Goal: Check status: Check status

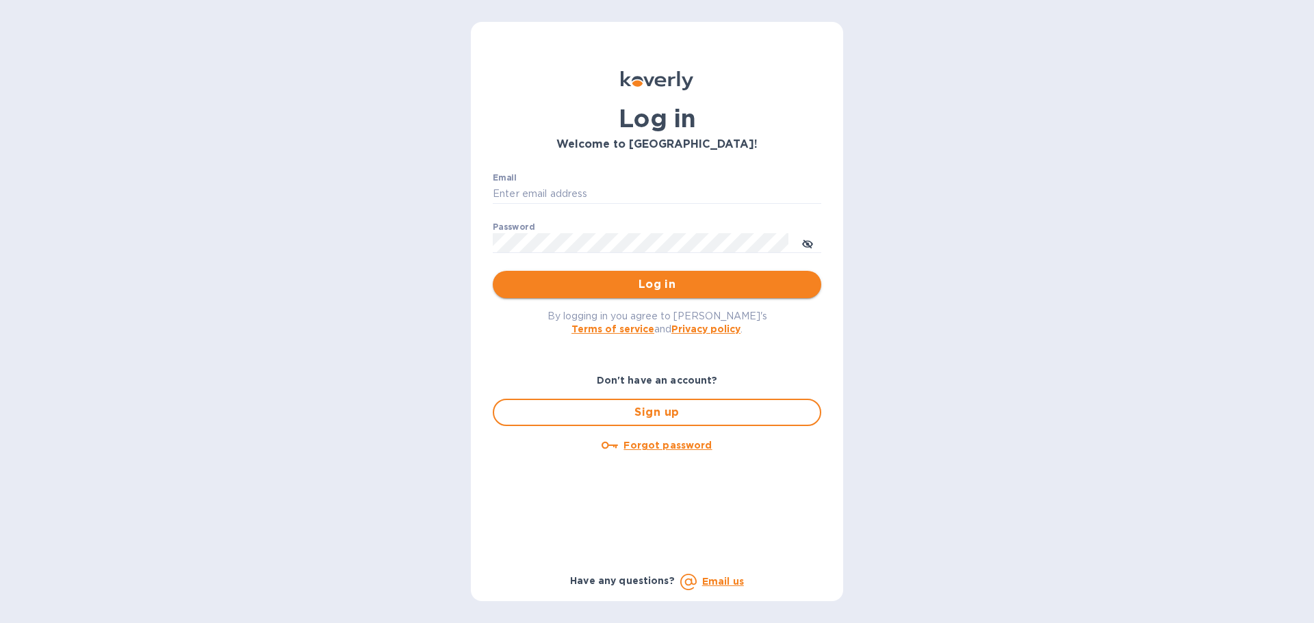
type input "[EMAIL_ADDRESS][DOMAIN_NAME]"
click at [658, 286] on span "Log in" at bounding box center [657, 284] width 307 height 16
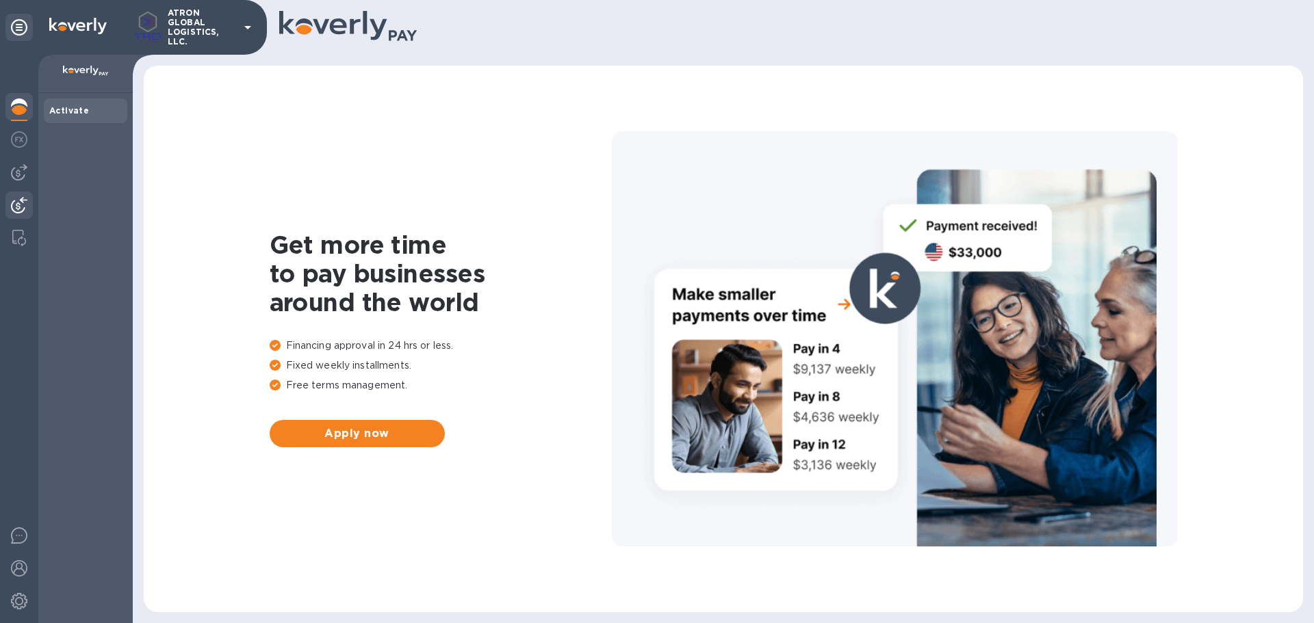
click at [23, 210] on img at bounding box center [19, 205] width 16 height 16
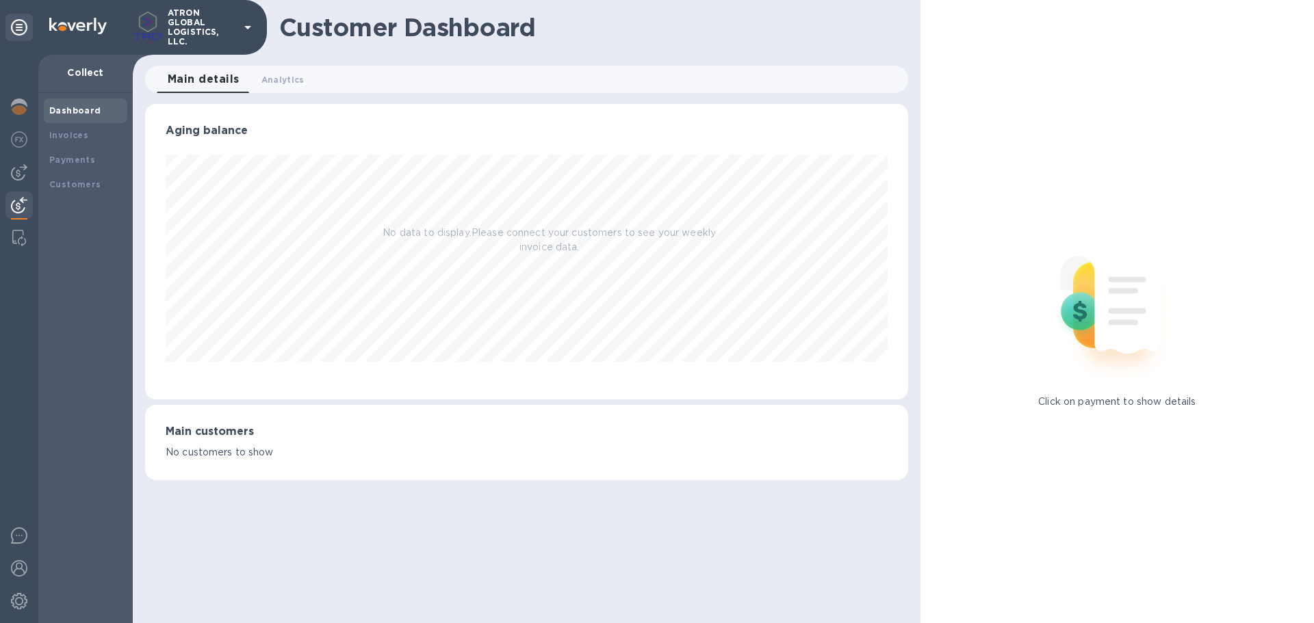
scroll to position [296, 762]
click at [76, 164] on b "Payments" at bounding box center [72, 160] width 46 height 10
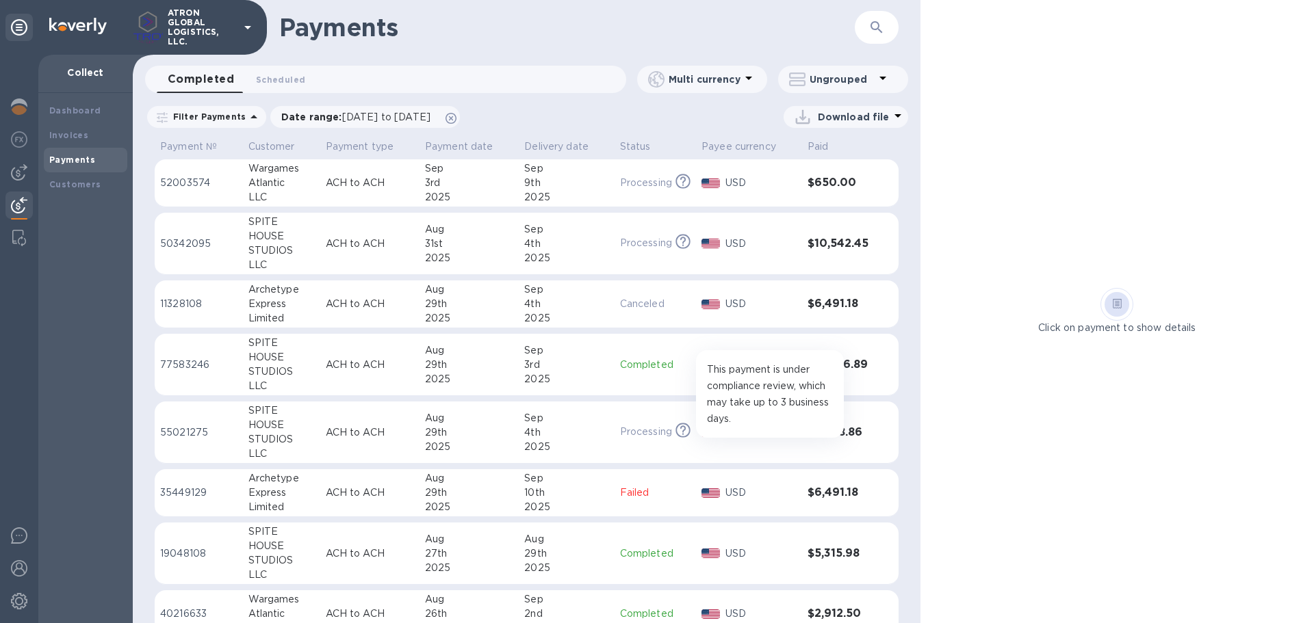
click at [680, 431] on icon at bounding box center [682, 431] width 15 height 15
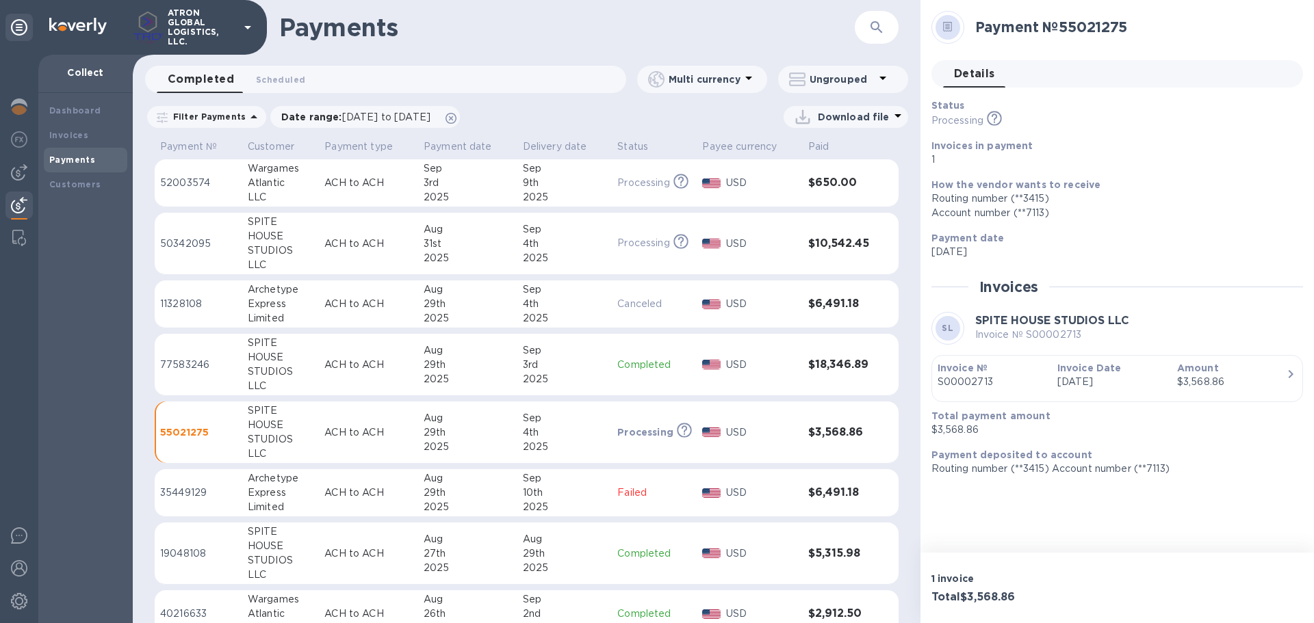
click at [885, 26] on button "button" at bounding box center [876, 27] width 33 height 33
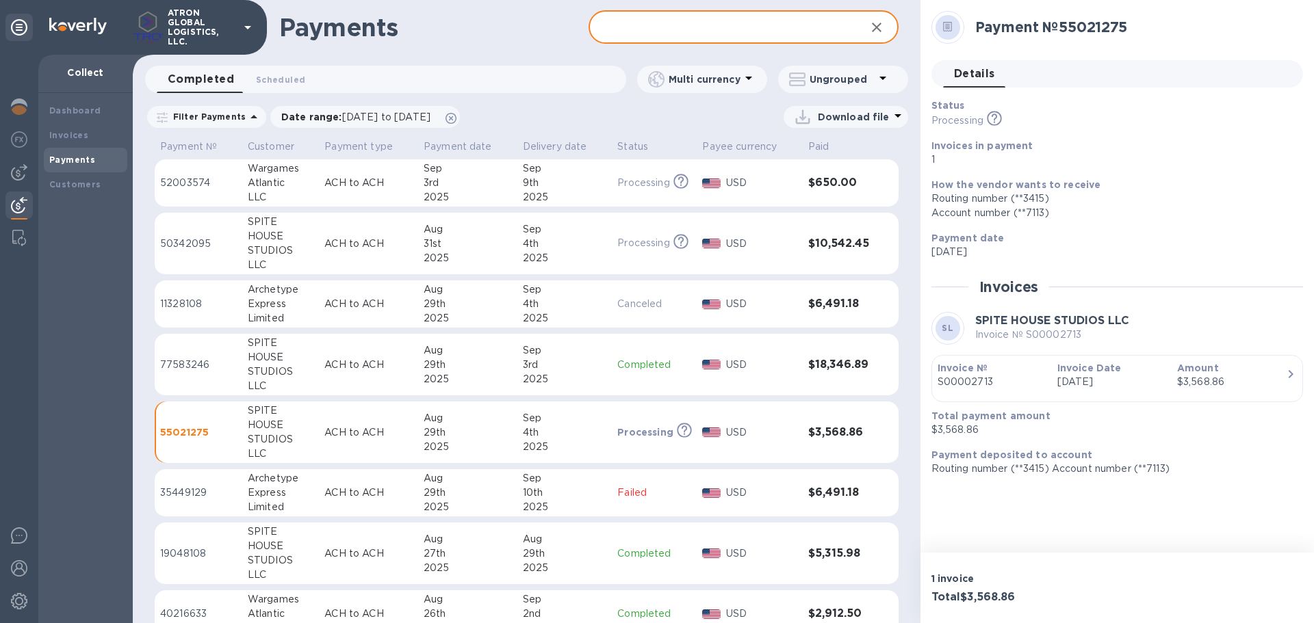
click at [646, 25] on input "text" at bounding box center [722, 28] width 266 height 34
paste input "S00002595"
type input "S00002595"
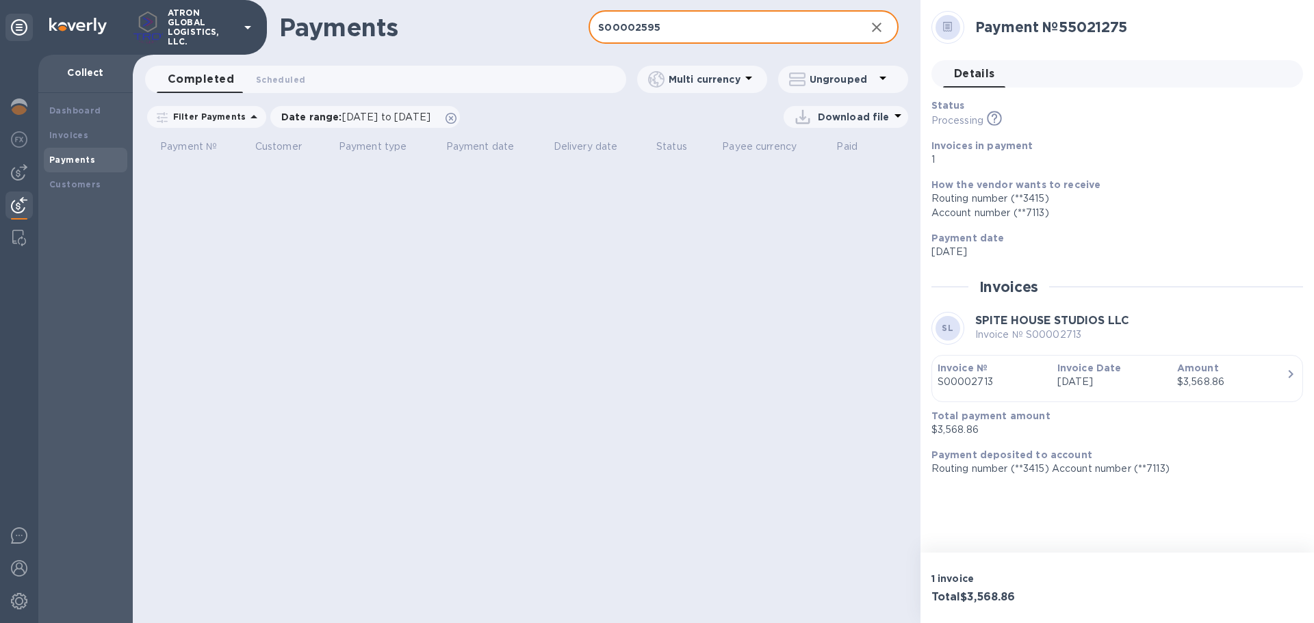
click at [884, 27] on icon "button" at bounding box center [876, 27] width 16 height 16
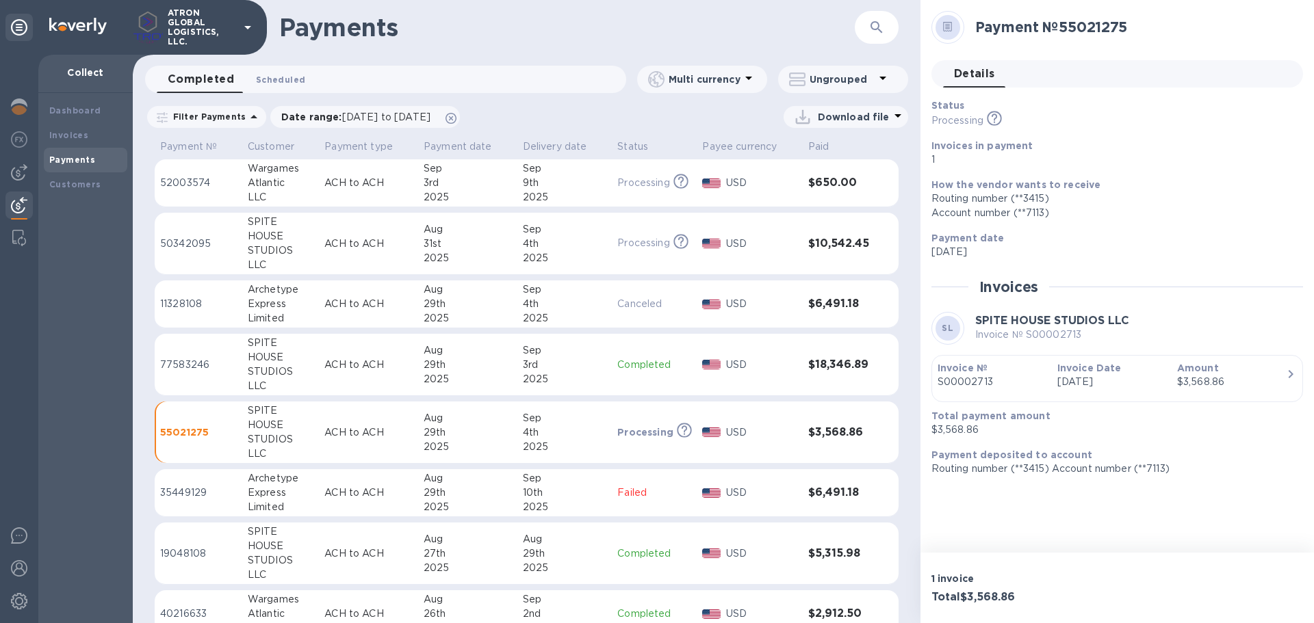
click at [287, 83] on span "Scheduled 0" at bounding box center [280, 80] width 49 height 14
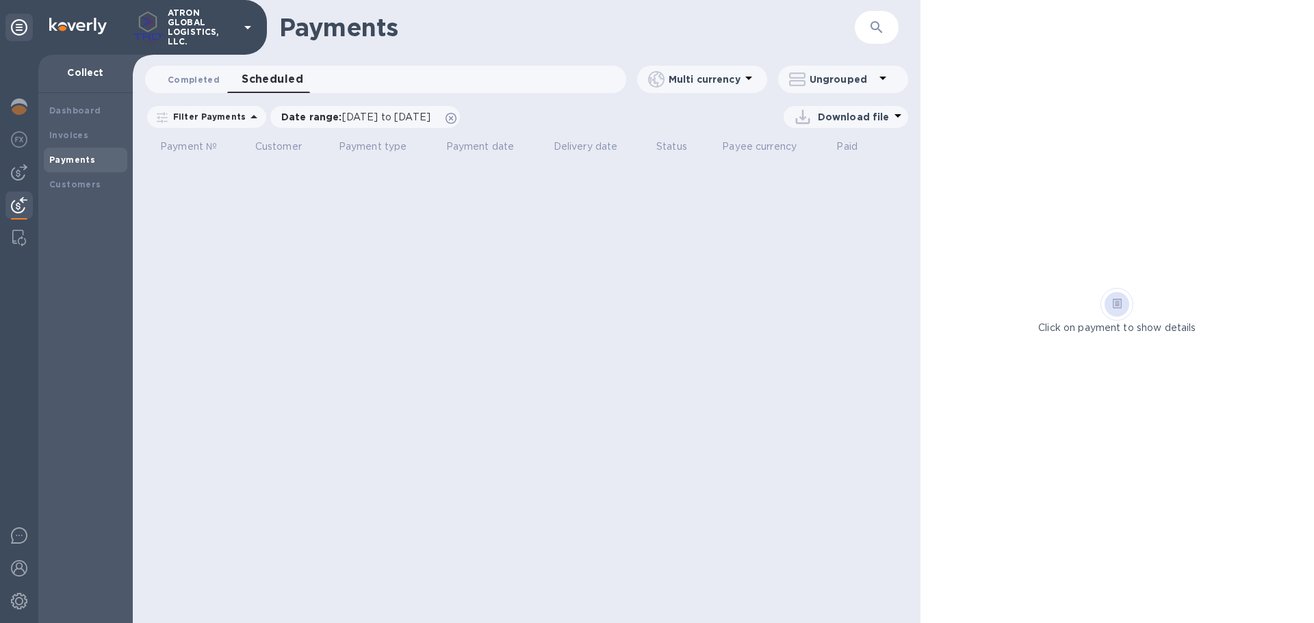
click at [195, 79] on span "Completed 0" at bounding box center [194, 80] width 52 height 14
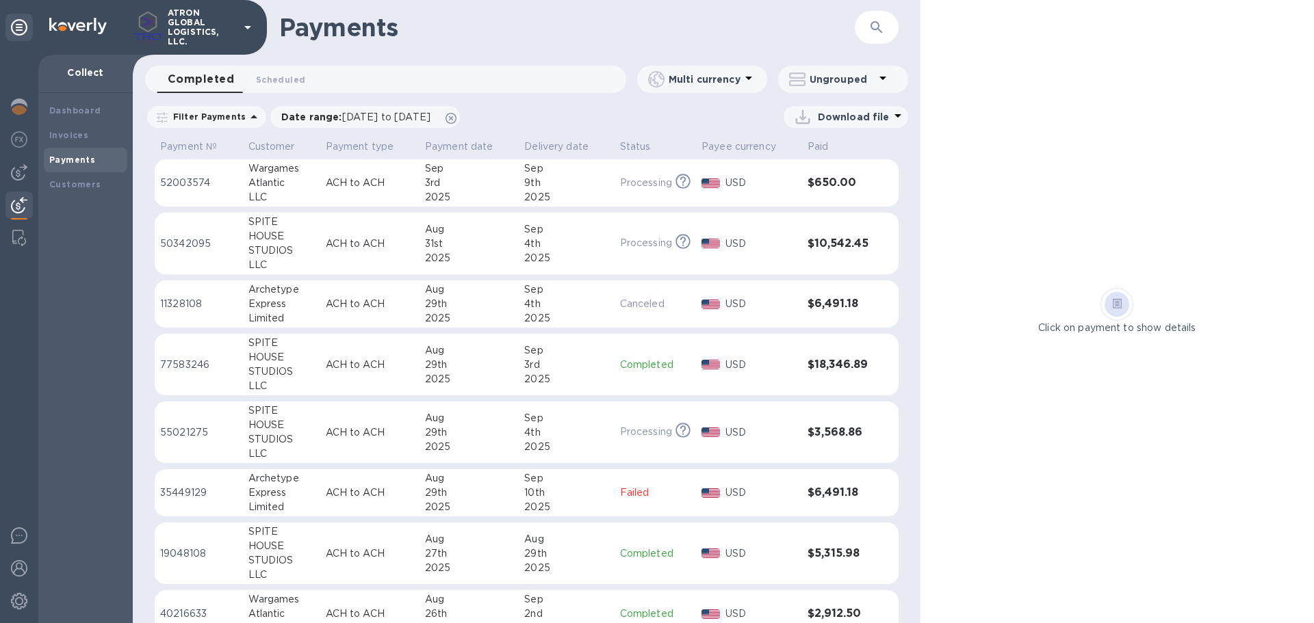
click at [192, 110] on div "Filter Payments" at bounding box center [206, 117] width 119 height 22
click at [235, 113] on p "Filter Payments" at bounding box center [207, 117] width 78 height 12
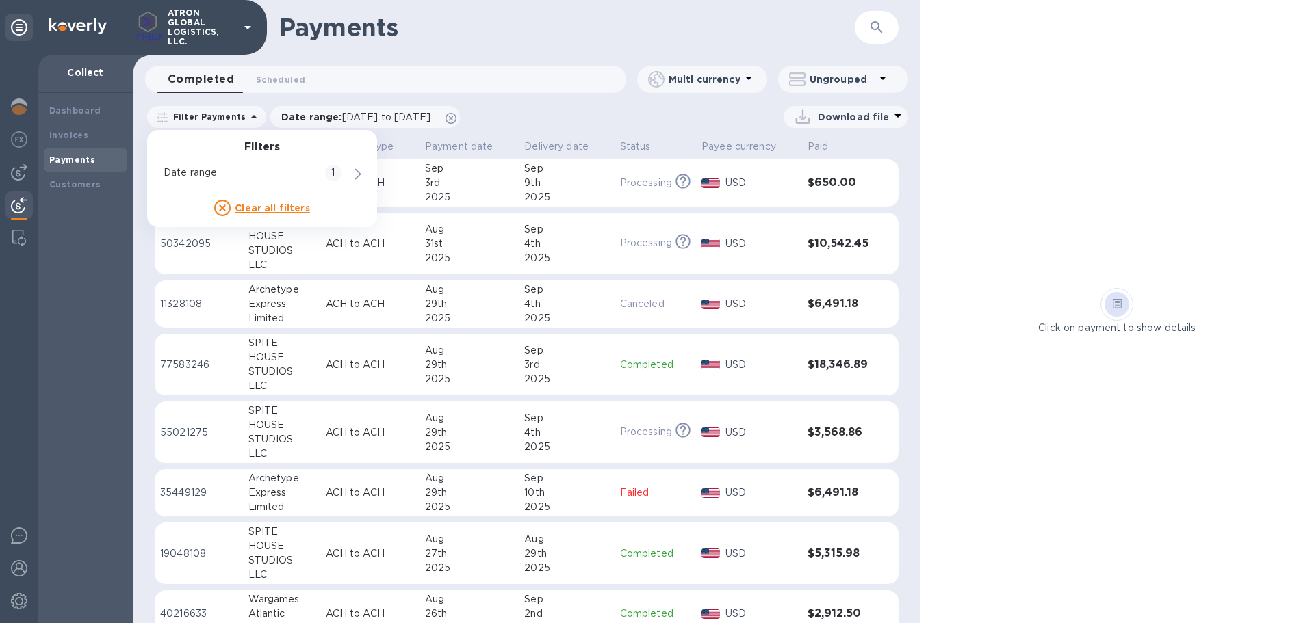
click at [233, 113] on p "Filter Payments" at bounding box center [207, 117] width 78 height 12
click at [572, 118] on div "Download file" at bounding box center [687, 117] width 441 height 22
